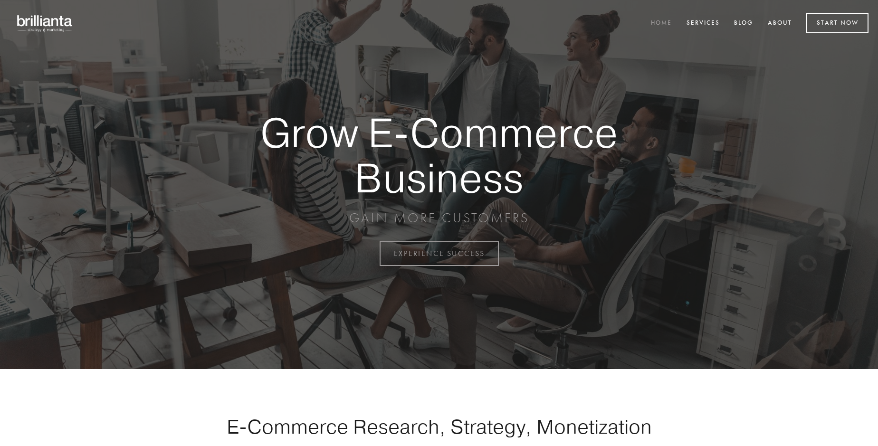
scroll to position [2490, 0]
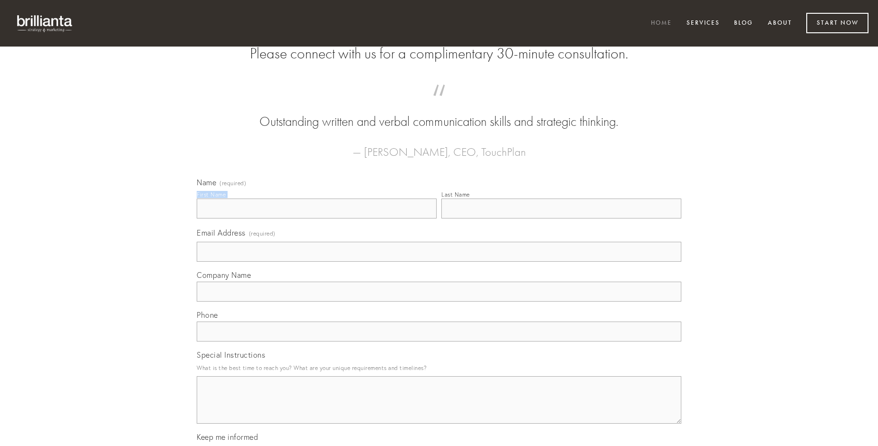
type input "[PERSON_NAME]"
click at [561, 218] on input "Last Name" at bounding box center [561, 209] width 240 height 20
type input "[PERSON_NAME]"
click at [439, 262] on input "Email Address (required)" at bounding box center [439, 252] width 484 height 20
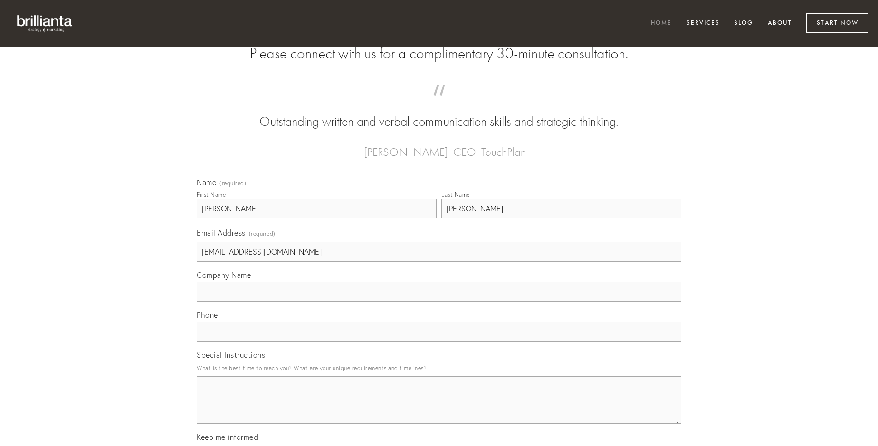
type input "Aurore110_Kemmer1991@sigismail.com"
click at [439, 302] on input "Company Name" at bounding box center [439, 292] width 484 height 20
type input "ustulo"
click at [439, 341] on input "text" at bounding box center [439, 332] width 484 height 20
click at [439, 408] on textarea "Special Instructions" at bounding box center [439, 399] width 484 height 47
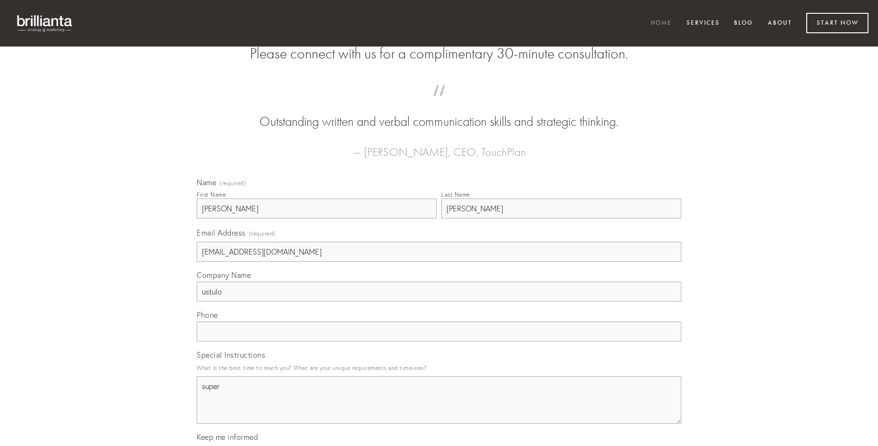
type textarea "super"
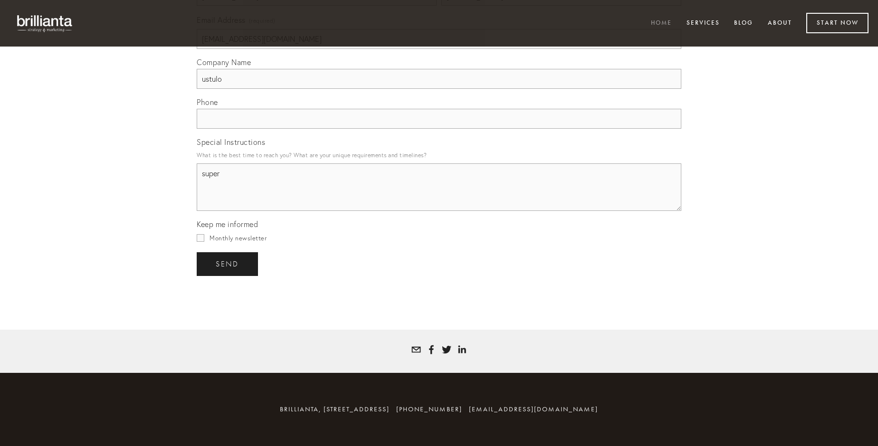
click at [228, 264] on span "send" at bounding box center [227, 264] width 23 height 9
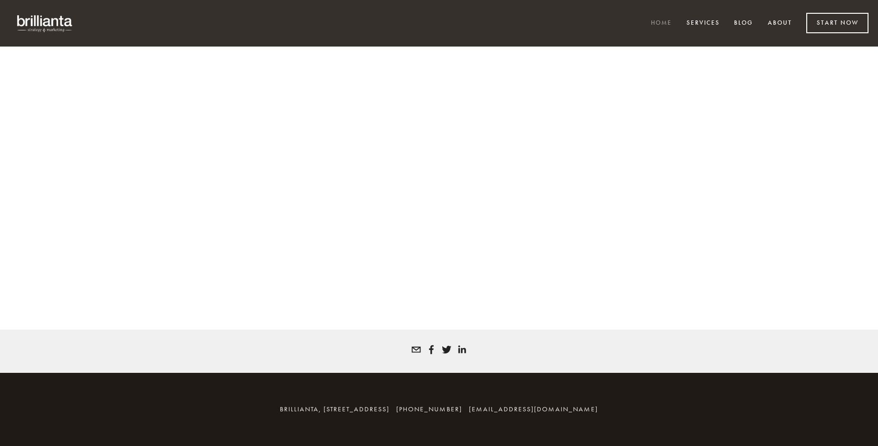
scroll to position [2477, 0]
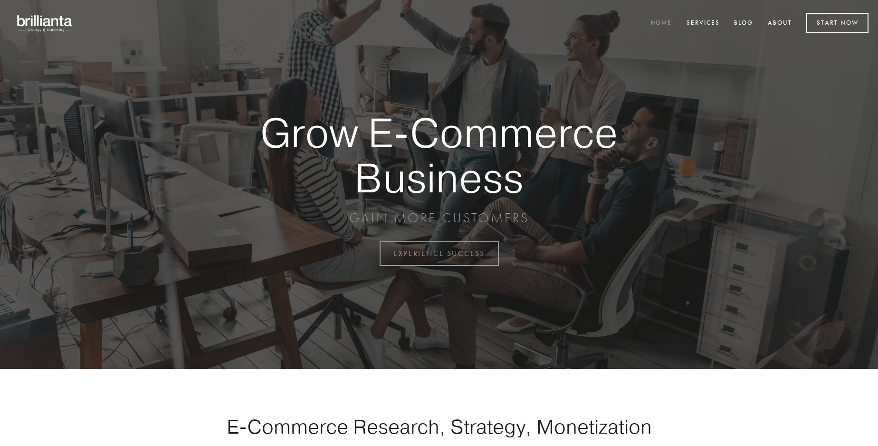
scroll to position [2490, 0]
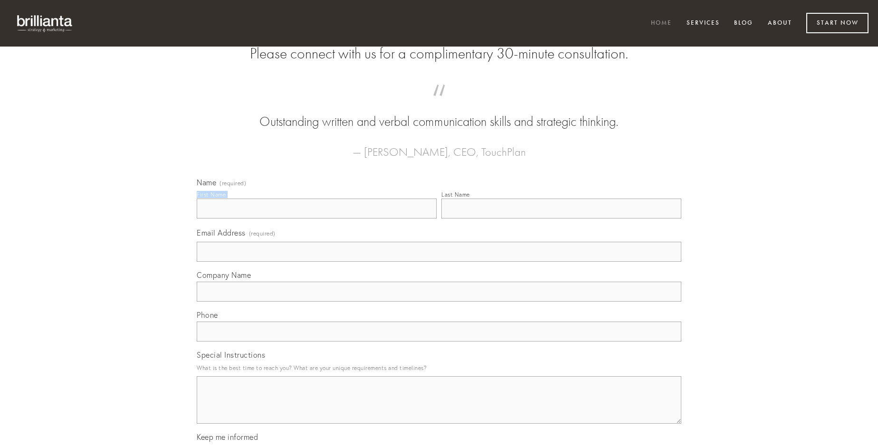
type input "[PERSON_NAME]"
click at [561, 218] on input "Last Name" at bounding box center [561, 209] width 240 height 20
type input "[PERSON_NAME]"
click at [439, 262] on input "Email Address (required)" at bounding box center [439, 252] width 484 height 20
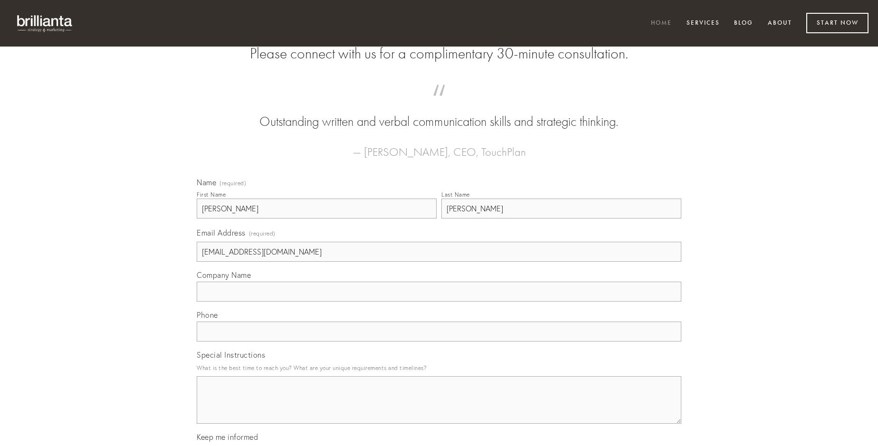
type input "[EMAIL_ADDRESS][DOMAIN_NAME]"
click at [439, 302] on input "Company Name" at bounding box center [439, 292] width 484 height 20
type input "addo"
click at [439, 341] on input "text" at bounding box center [439, 332] width 484 height 20
click at [439, 408] on textarea "Special Instructions" at bounding box center [439, 399] width 484 height 47
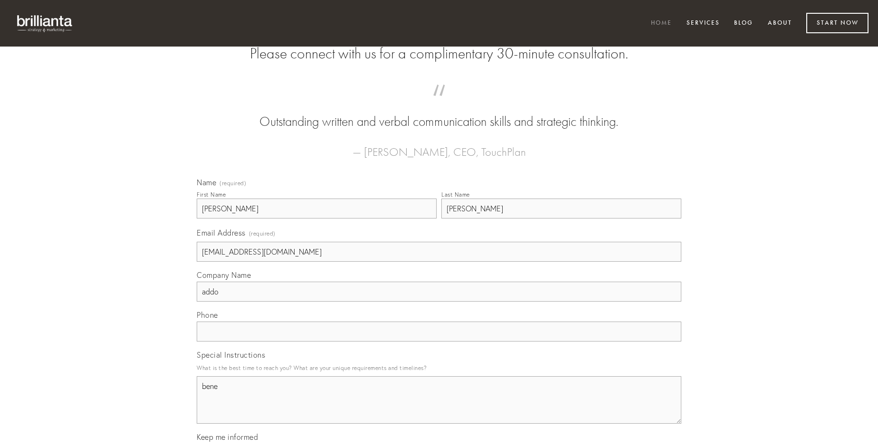
type textarea "bene"
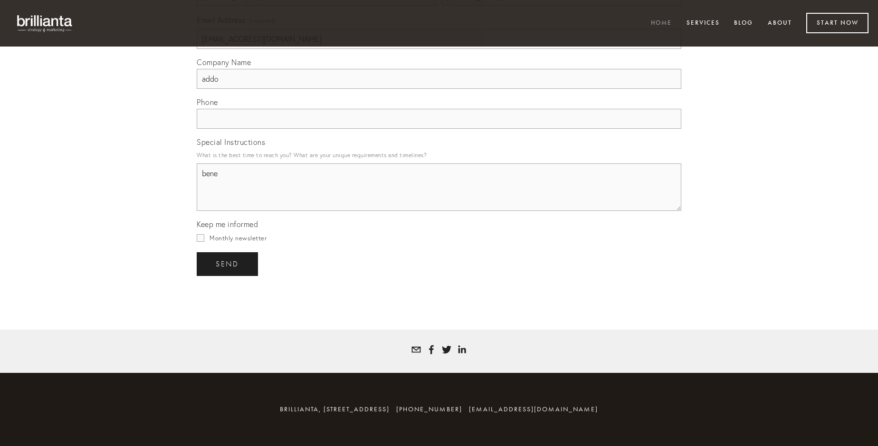
click at [228, 264] on span "send" at bounding box center [227, 264] width 23 height 9
